Goal: Task Accomplishment & Management: Manage account settings

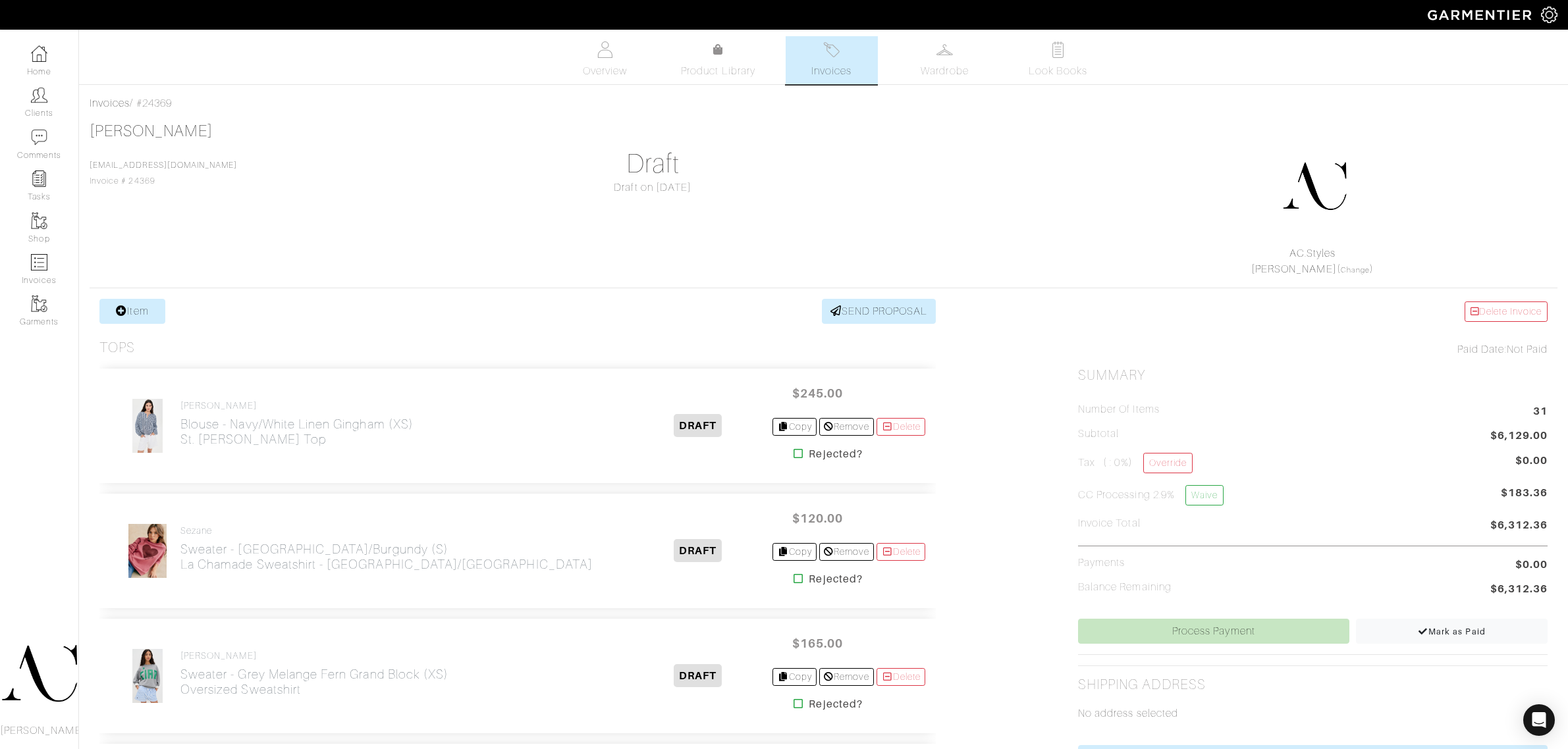
scroll to position [3949, 0]
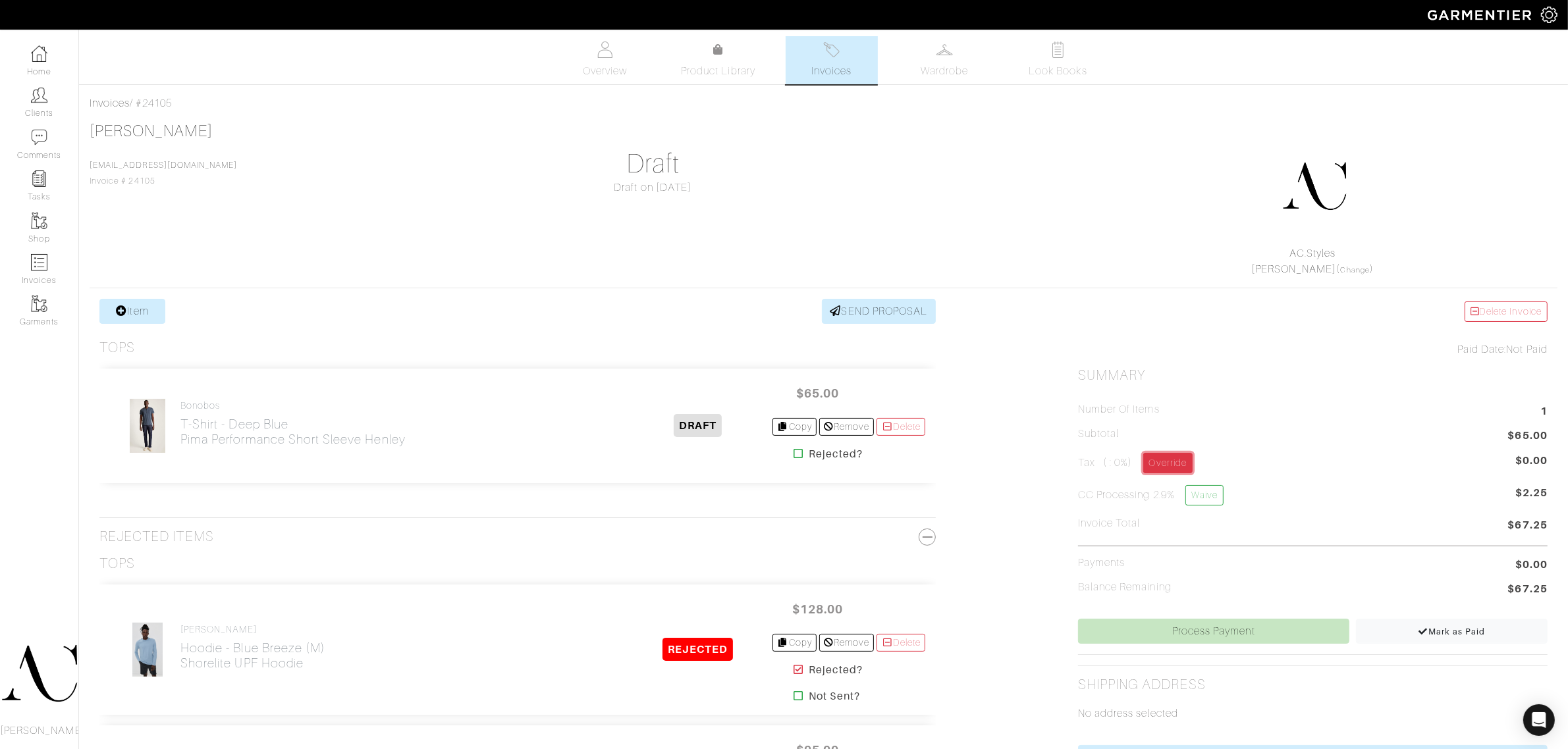
click at [1152, 469] on link "Override" at bounding box center [1168, 462] width 50 height 20
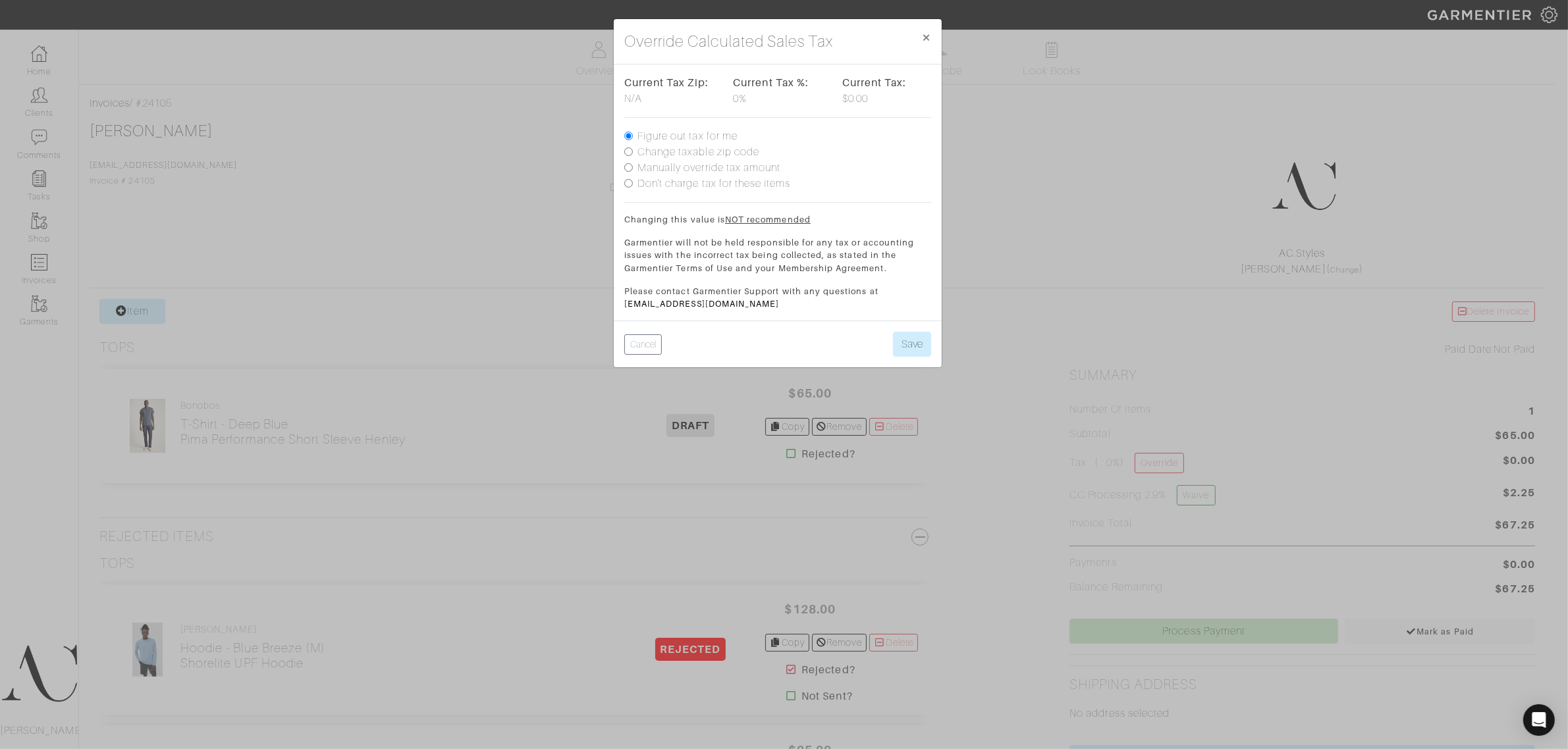
click at [656, 147] on label "Change taxable zip code" at bounding box center [698, 152] width 122 height 16
click at [633, 148] on input "Change taxable zip code" at bounding box center [628, 152] width 8 height 8
radio input "true"
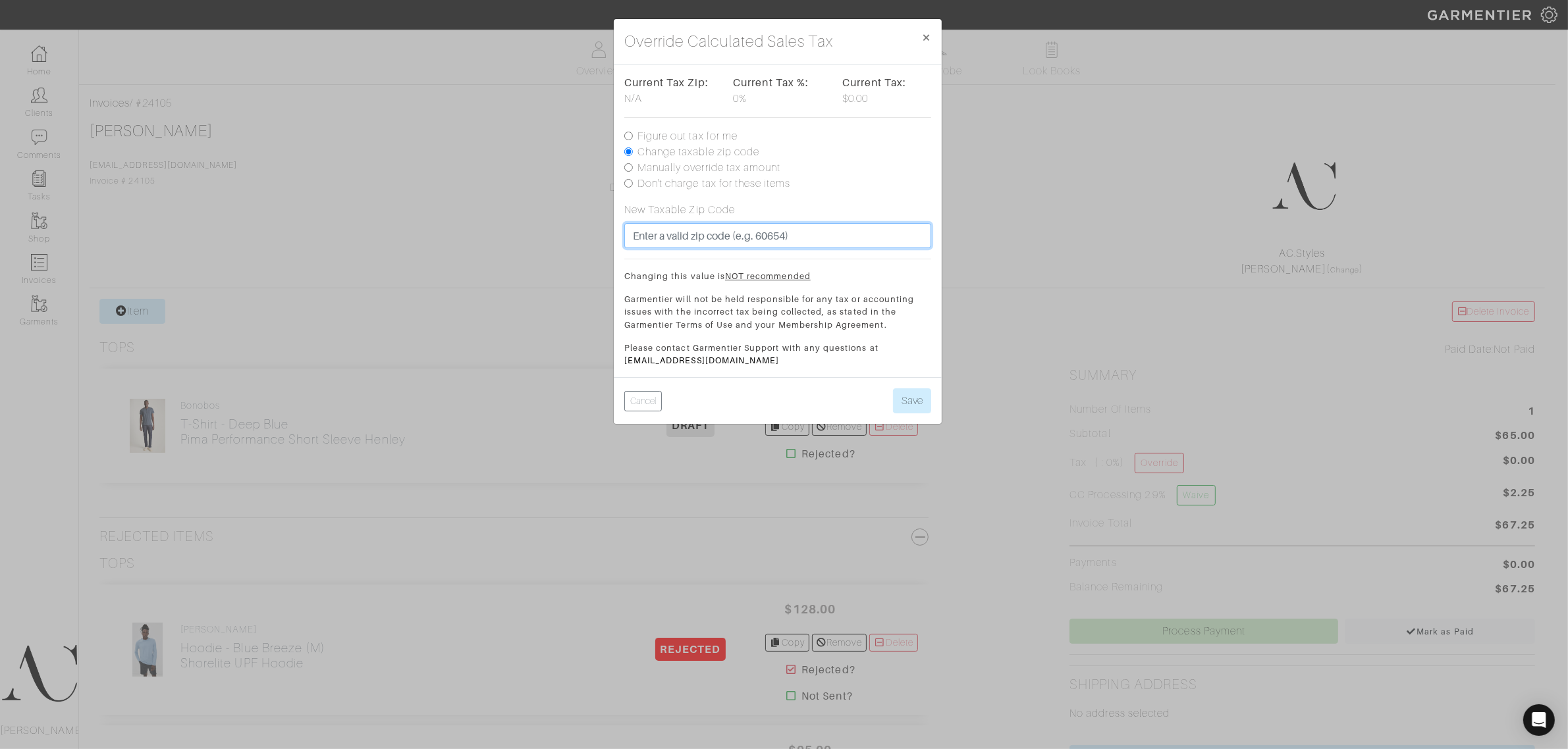
click at [652, 229] on input "text" at bounding box center [777, 236] width 307 height 25
paste input "94501"
type input "94501"
click at [906, 410] on button "Save" at bounding box center [912, 401] width 38 height 25
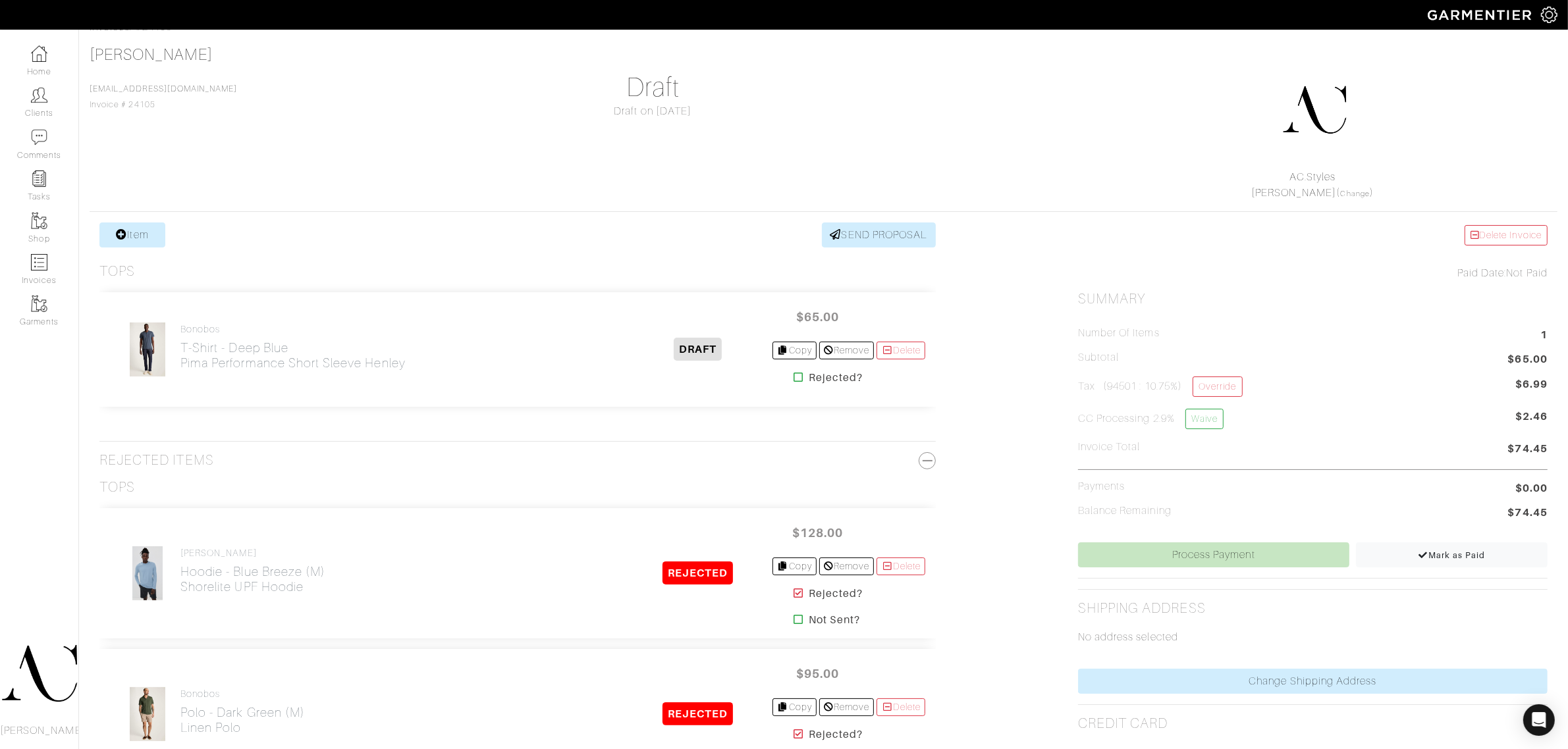
scroll to position [83, 0]
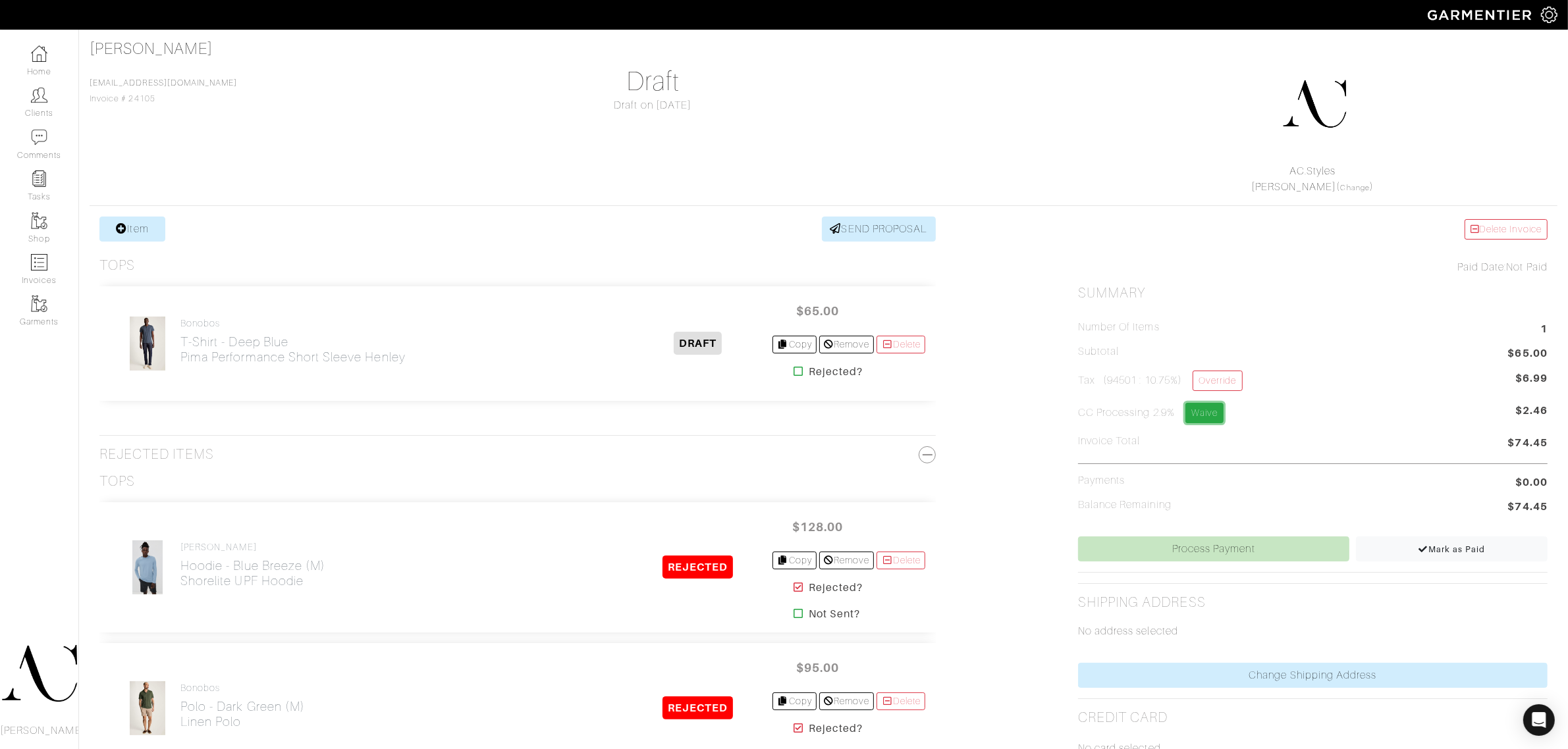
click at [1201, 418] on link "Waive" at bounding box center [1204, 413] width 38 height 20
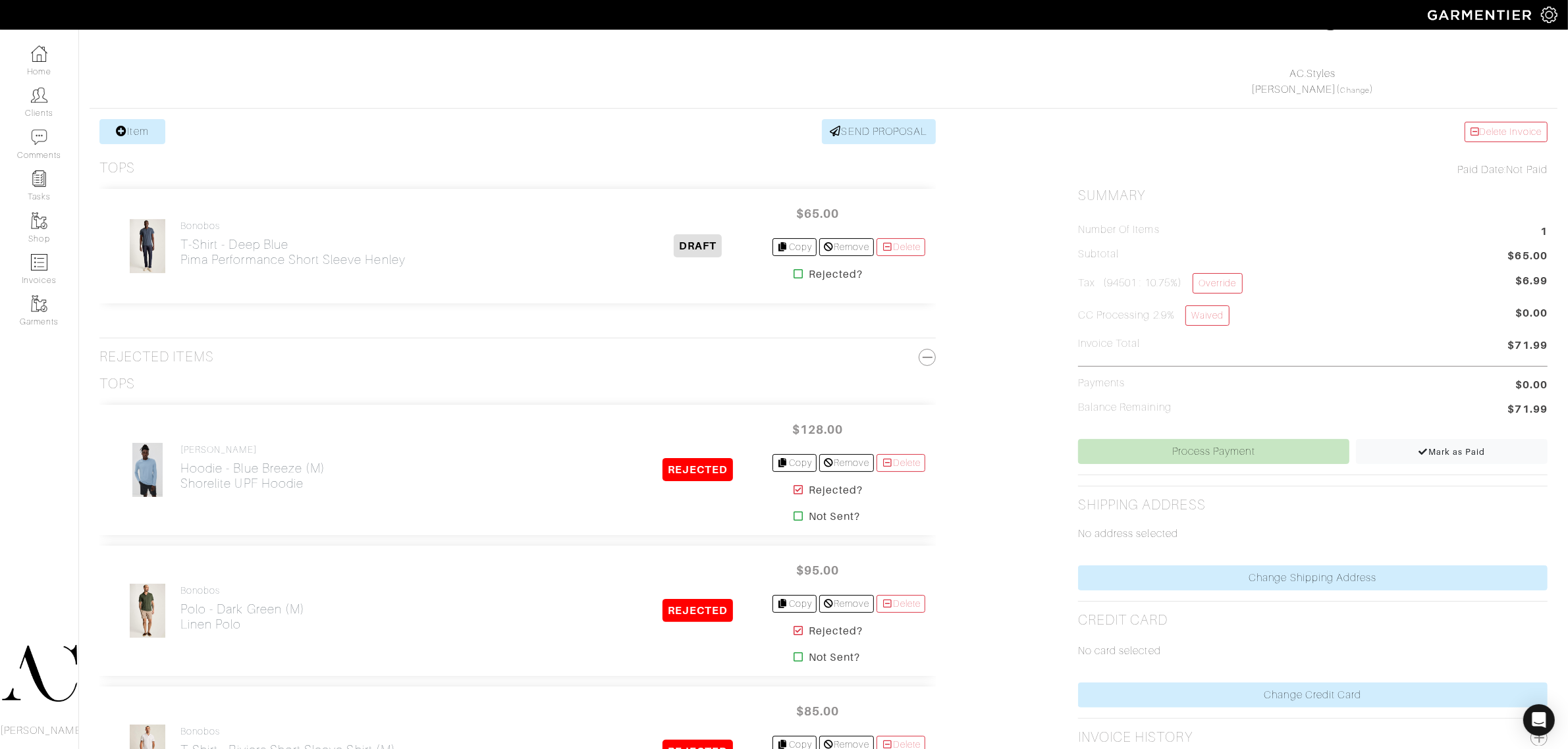
scroll to position [247, 0]
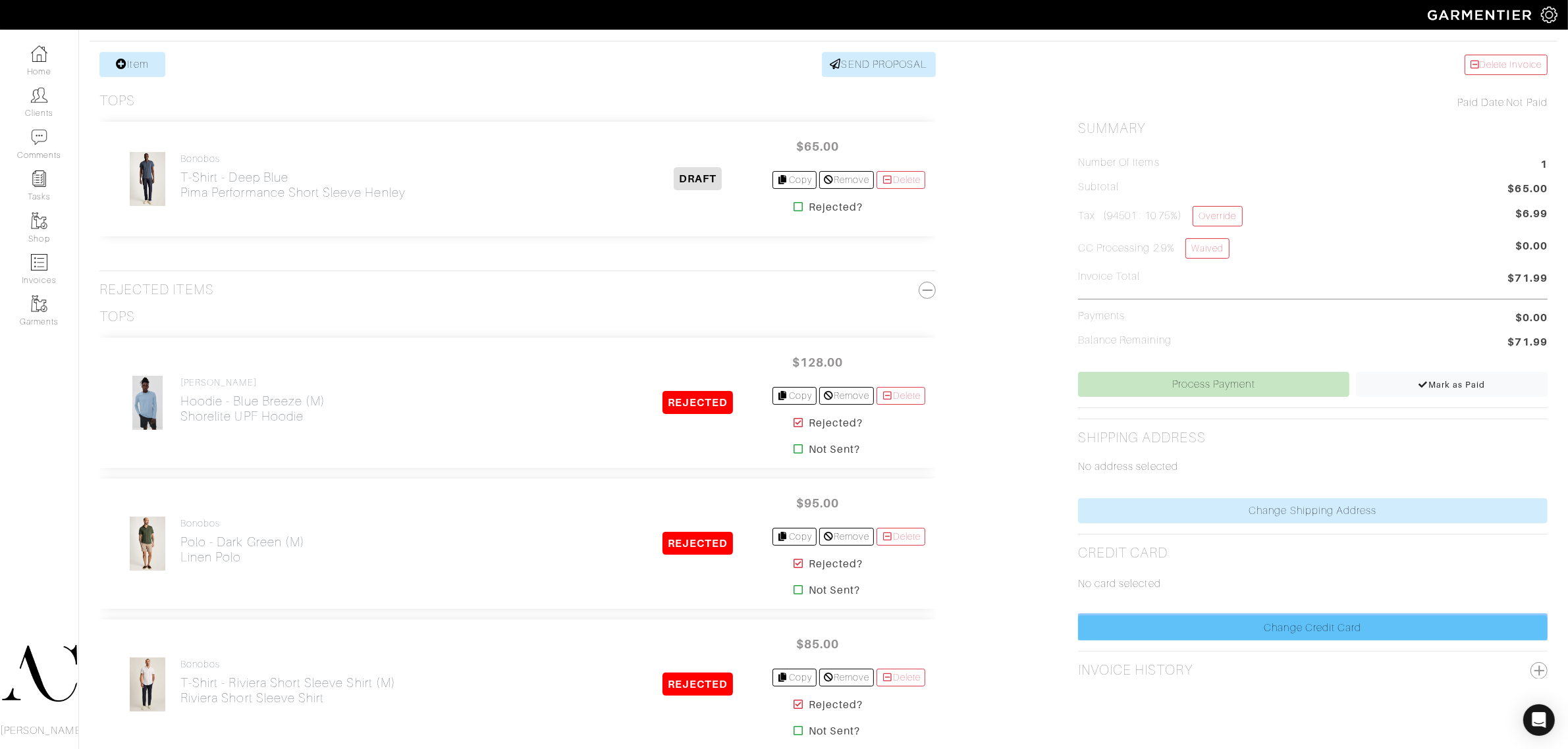
click at [1153, 632] on link "Change Credit Card" at bounding box center [1312, 628] width 469 height 25
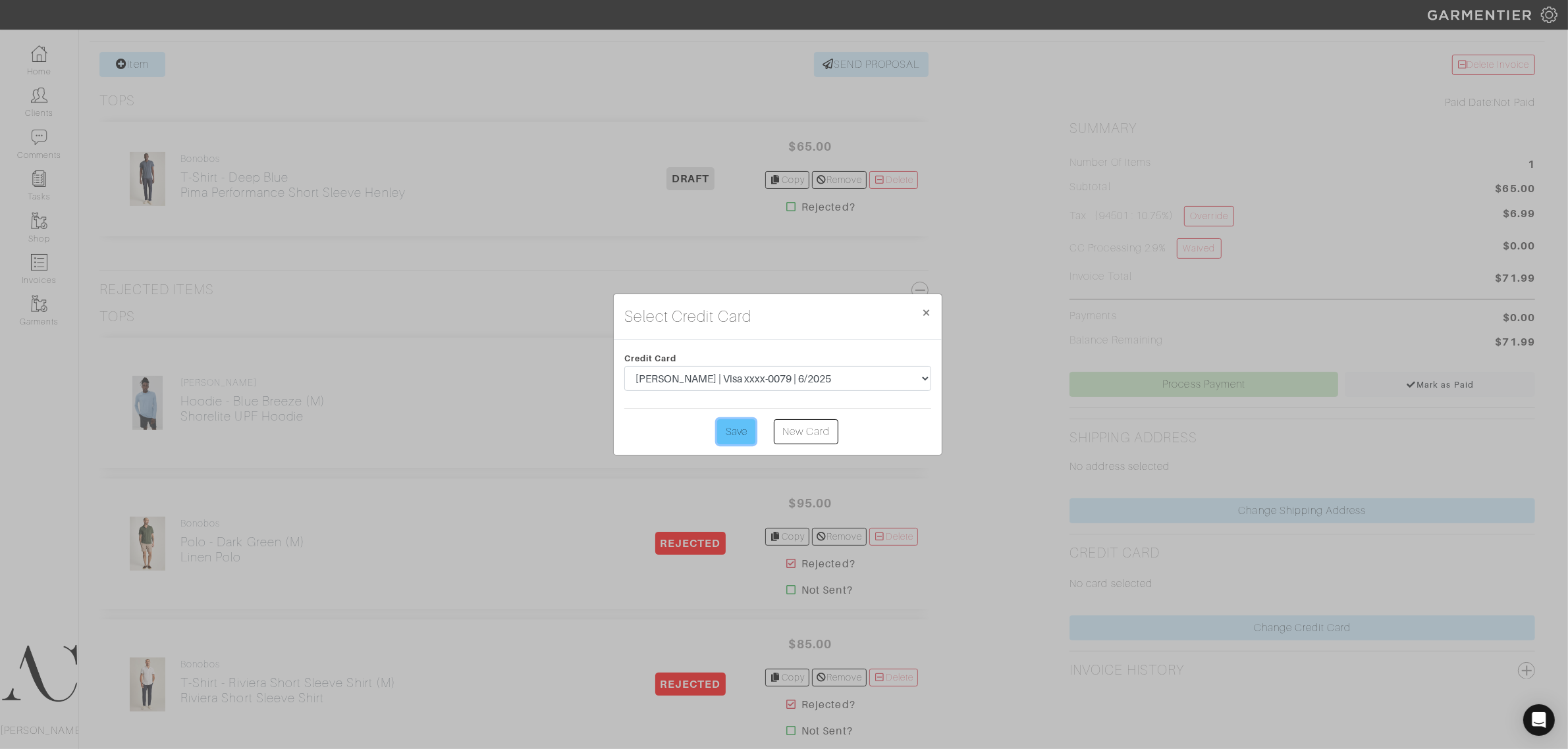
click at [734, 431] on input "Save" at bounding box center [736, 431] width 38 height 25
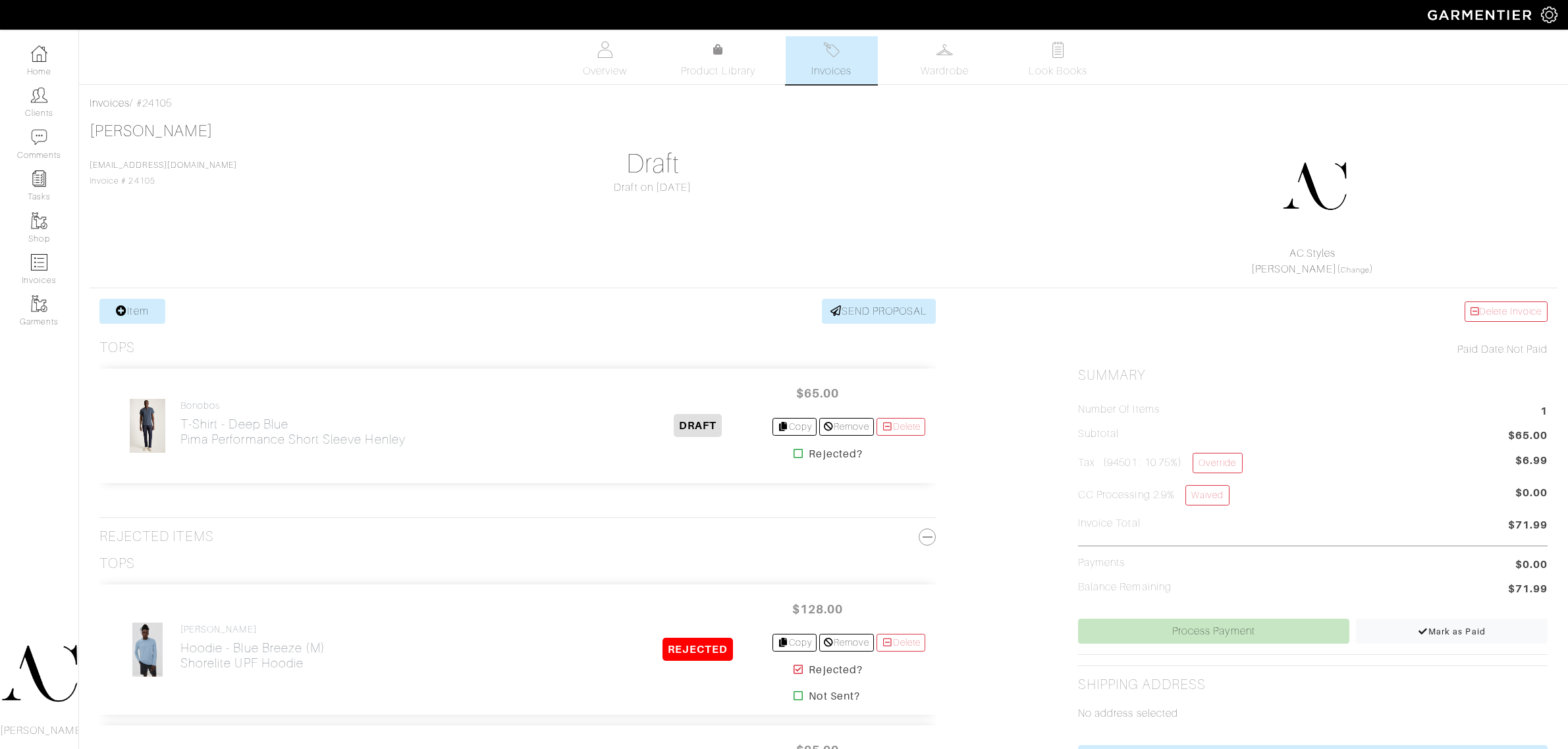
scroll to position [163, 0]
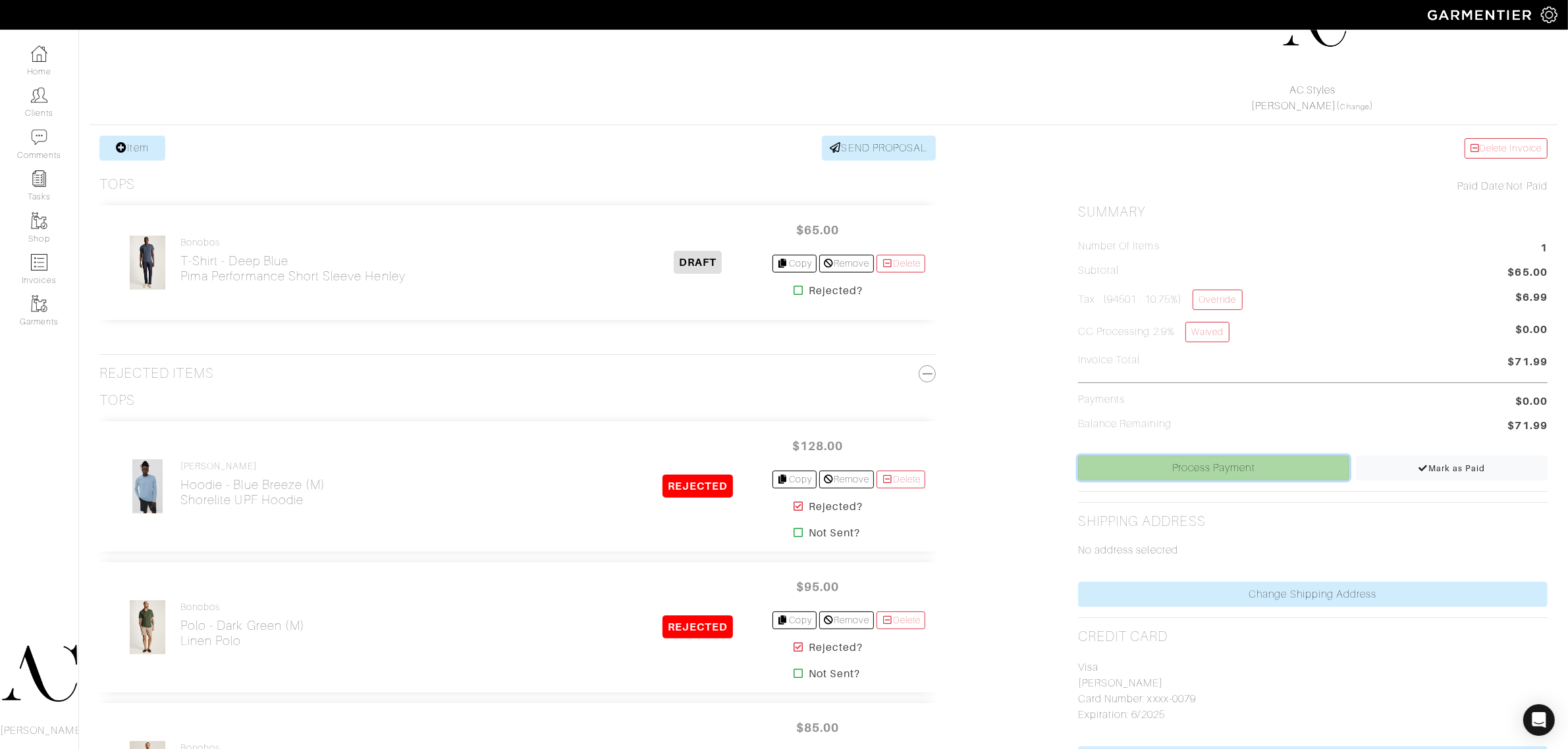
click at [1248, 466] on link "Process Payment" at bounding box center [1213, 468] width 271 height 25
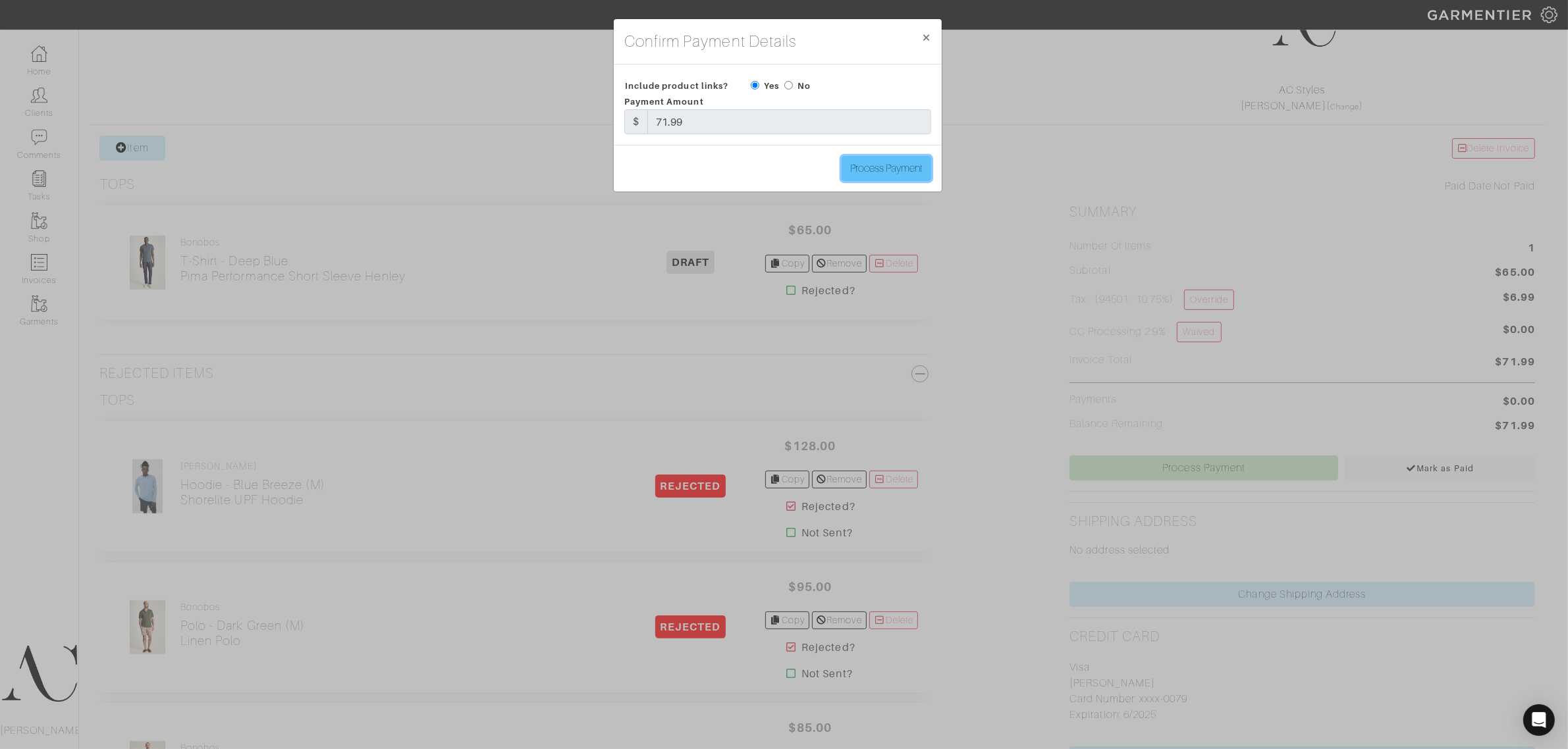
click at [889, 166] on input "Process Payment" at bounding box center [887, 169] width 90 height 25
type input "Process Payment"
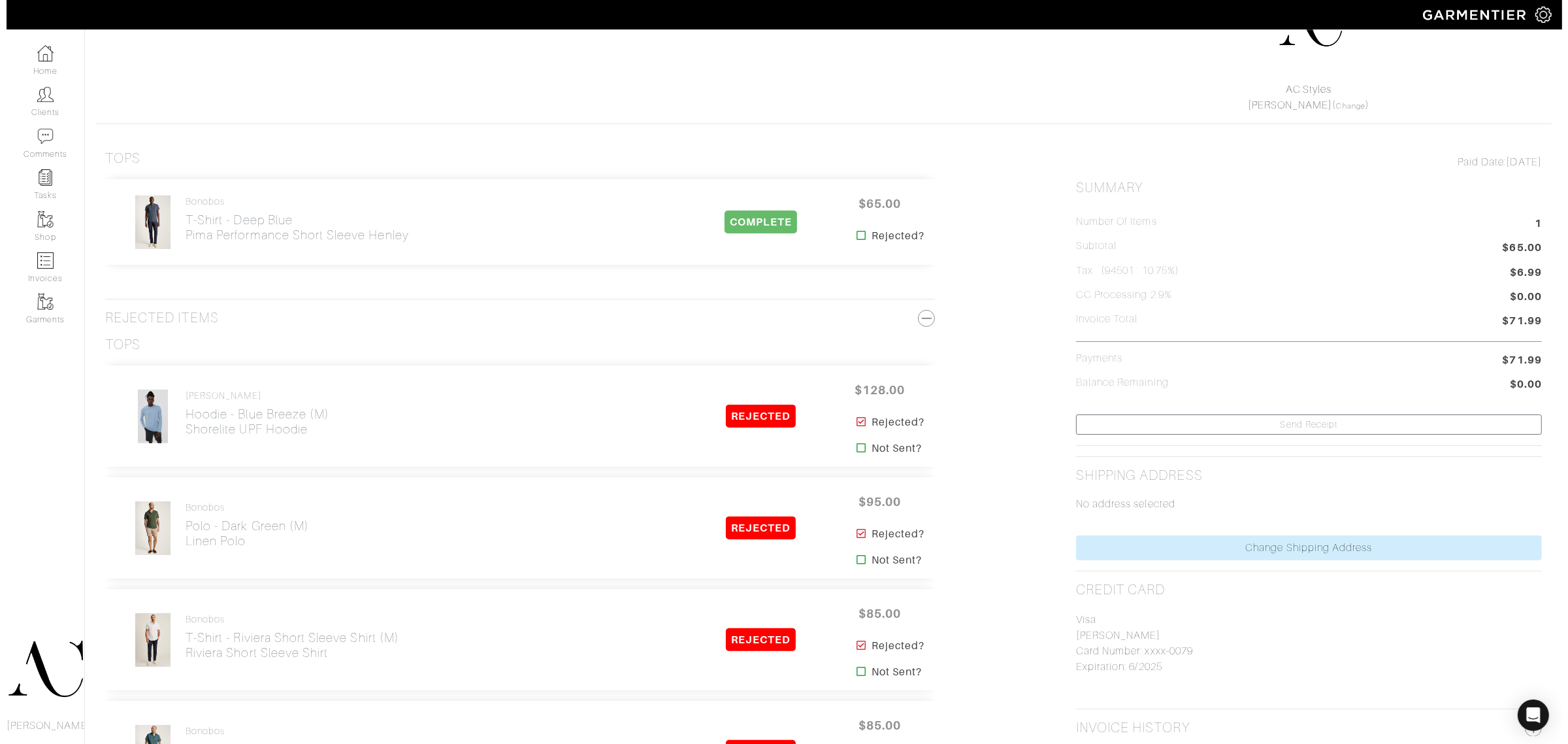
scroll to position [0, 0]
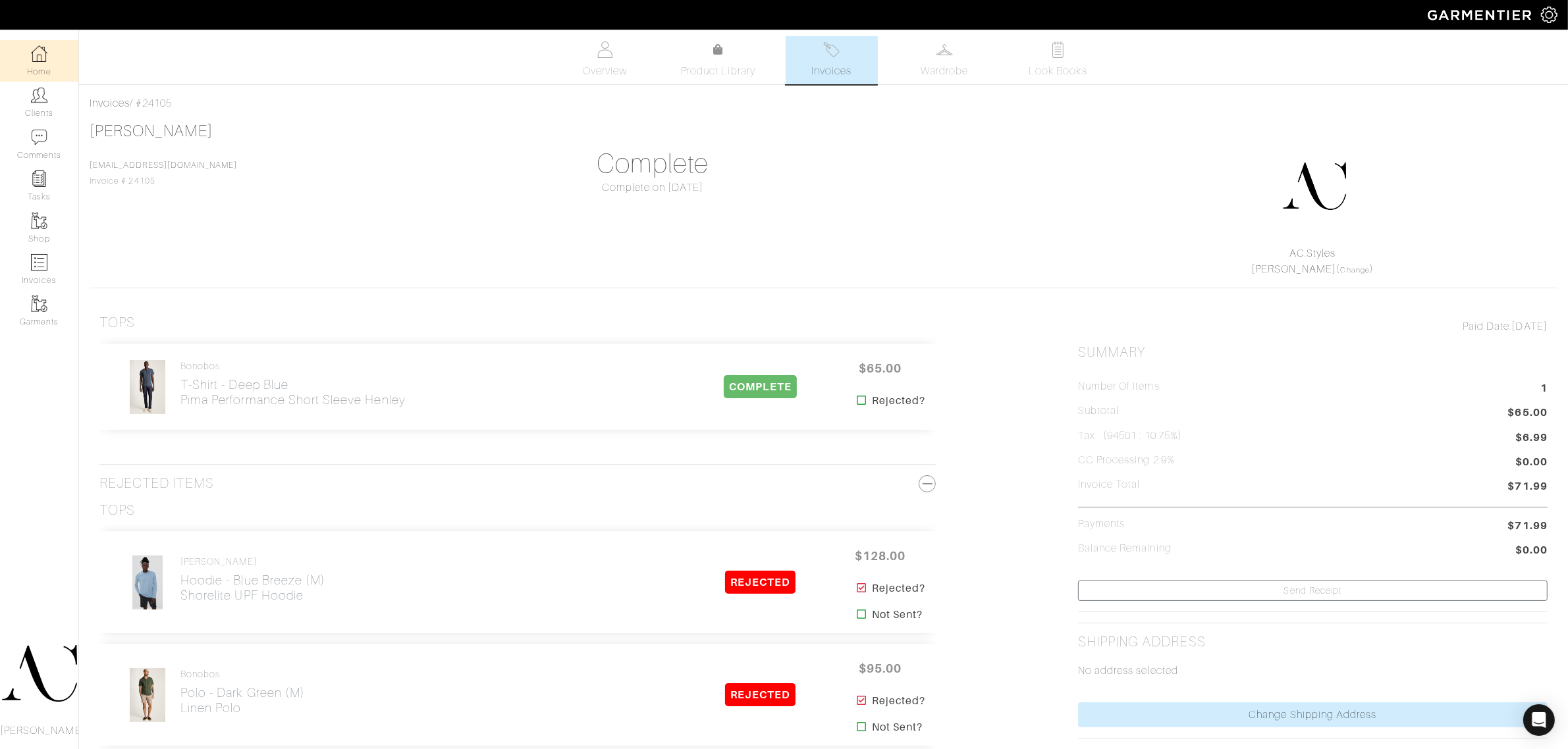
click at [43, 80] on link "Home" at bounding box center [39, 60] width 78 height 41
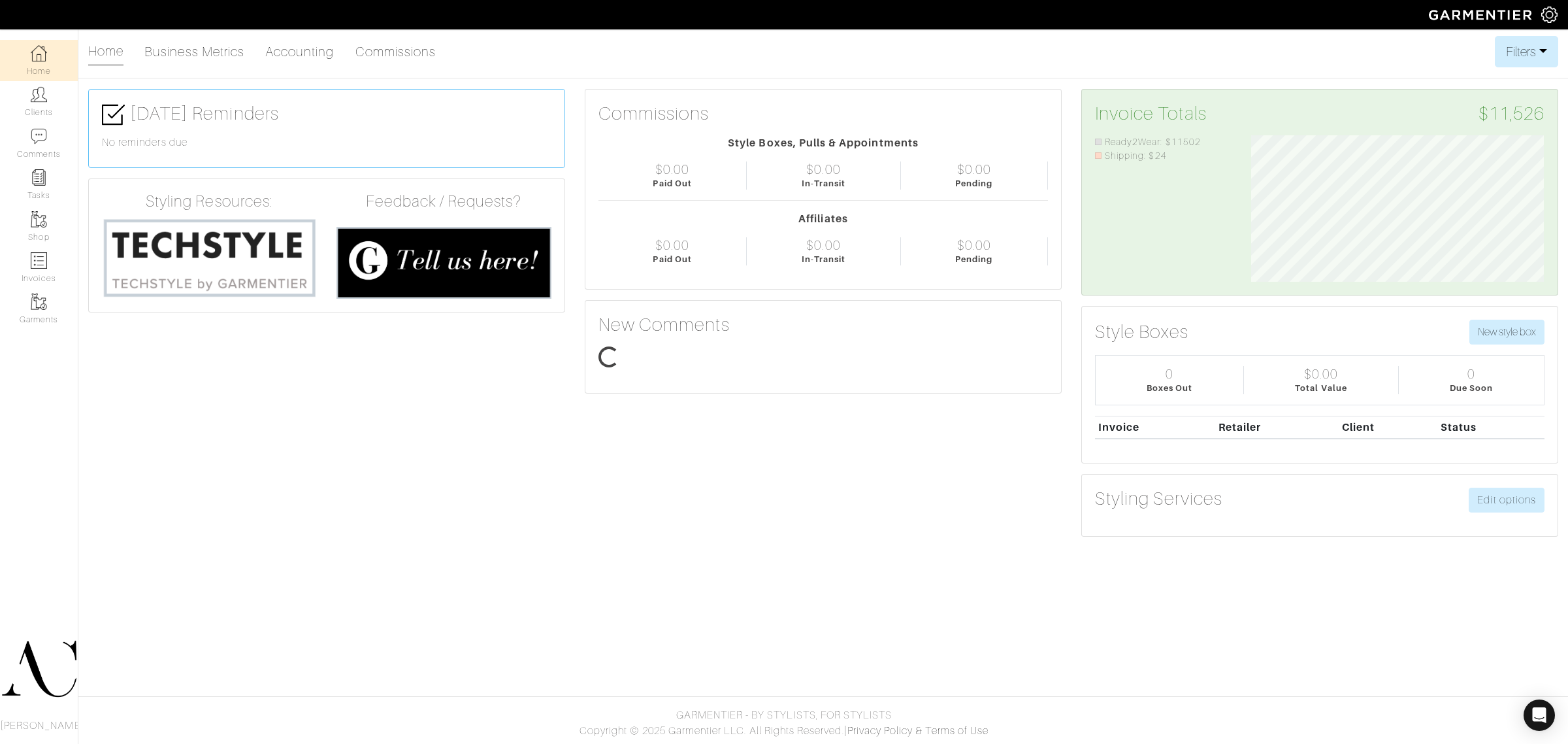
scroll to position [146, 312]
click at [270, 62] on link "Accounting" at bounding box center [300, 52] width 69 height 26
